Goal: Contribute content

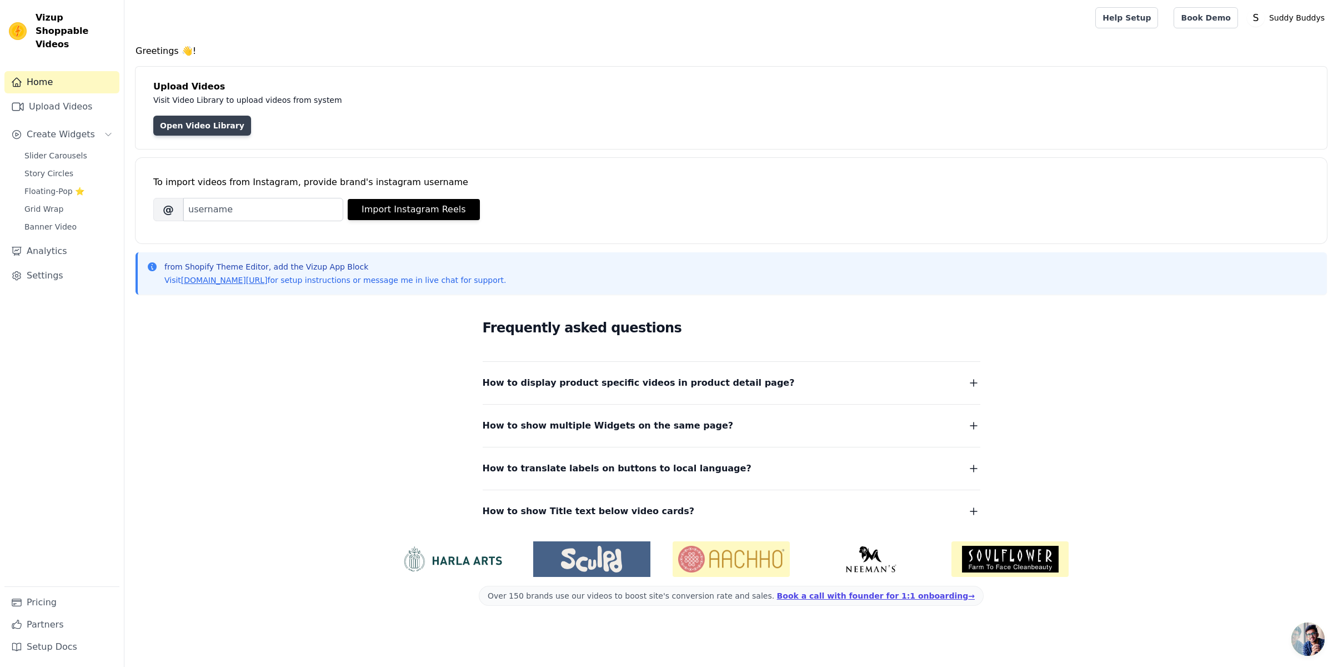
click at [212, 125] on link "Open Video Library" at bounding box center [202, 126] width 98 height 20
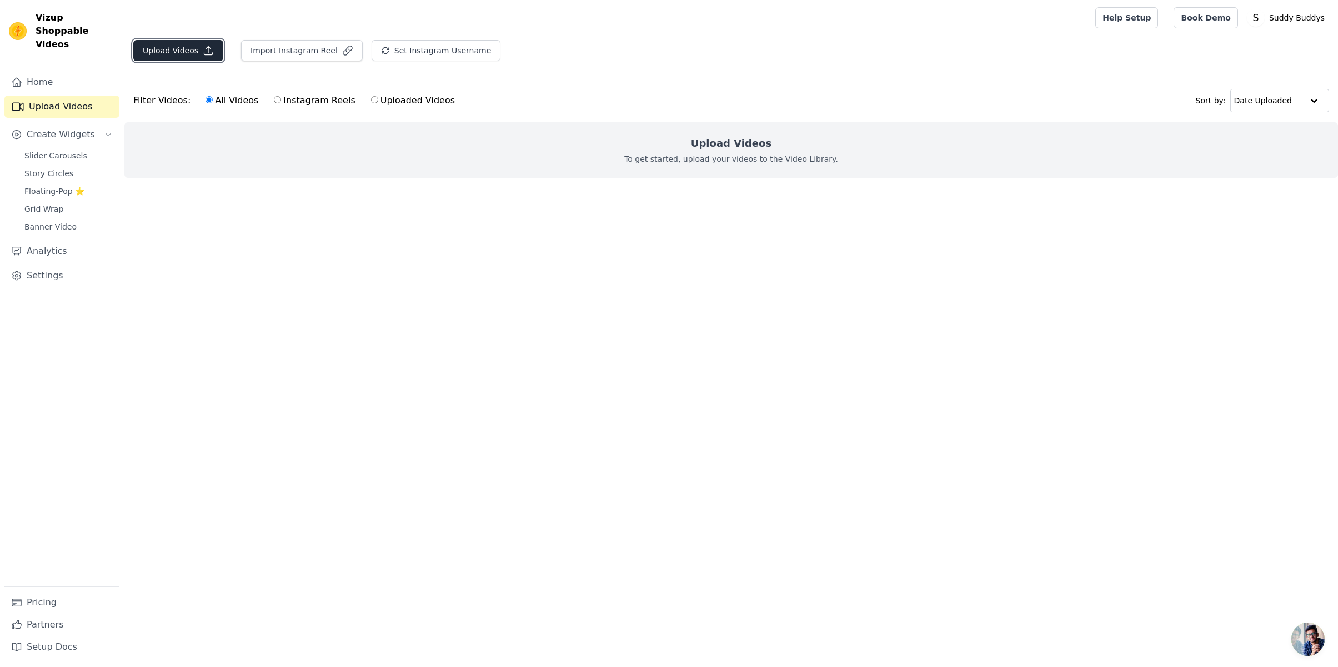
click at [186, 57] on button "Upload Videos" at bounding box center [178, 50] width 90 height 21
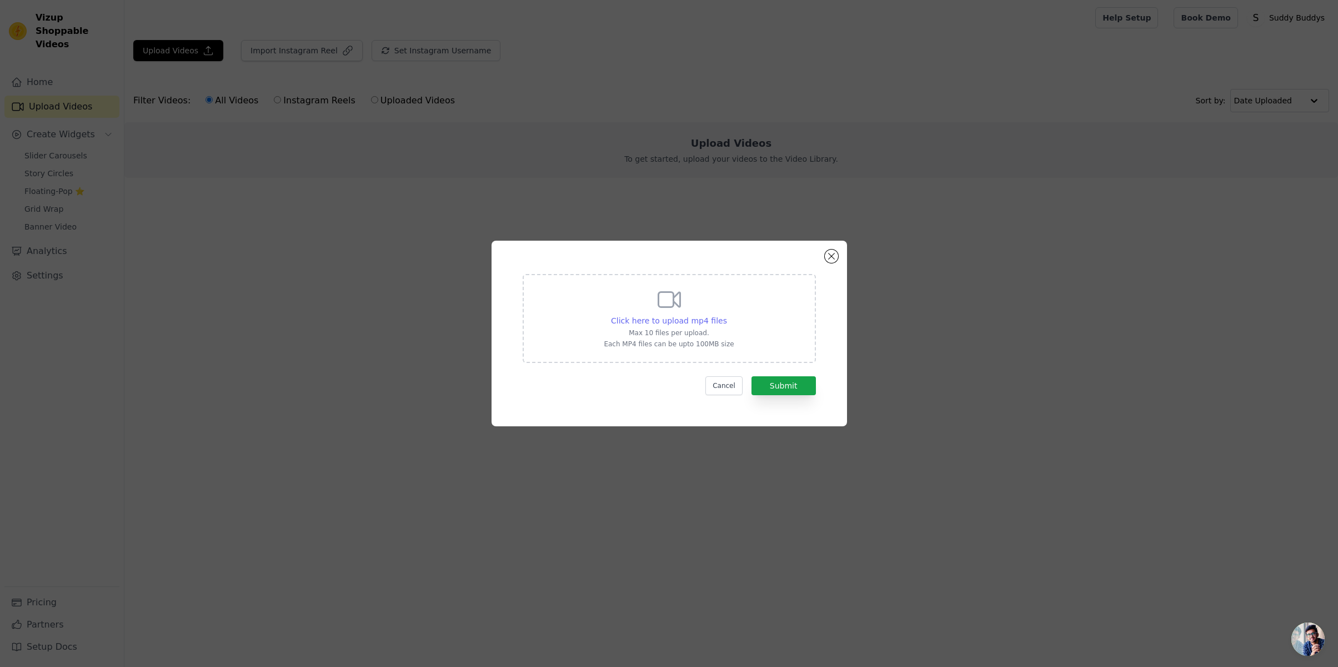
click at [690, 322] on span "Click here to upload mp4 files" at bounding box center [669, 320] width 116 height 9
click at [727, 315] on input "Click here to upload mp4 files Max 10 files per upload. Each MP4 files can be u…" at bounding box center [727, 314] width 1 height 1
click at [830, 258] on button "Close modal" at bounding box center [831, 255] width 13 height 13
